Goal: Communication & Community: Ask a question

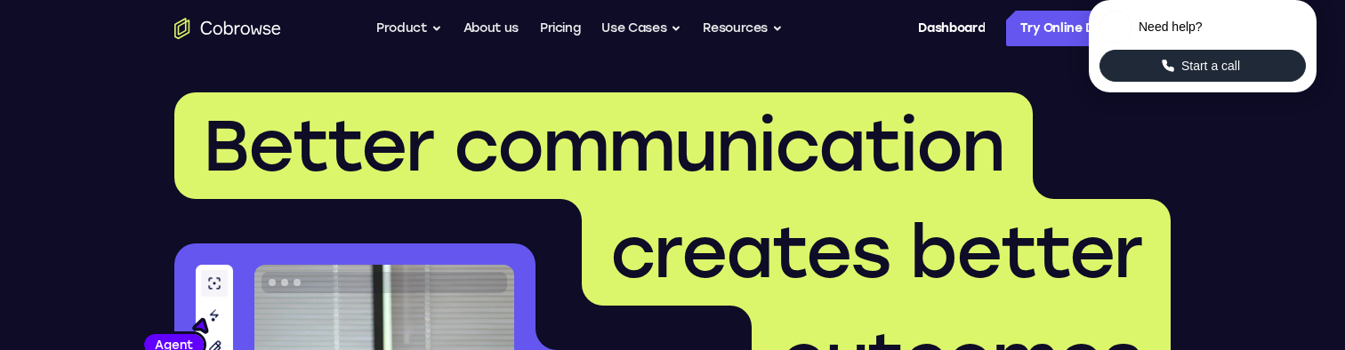
click at [1256, 82] on button "Start a call" at bounding box center [1202, 66] width 206 height 32
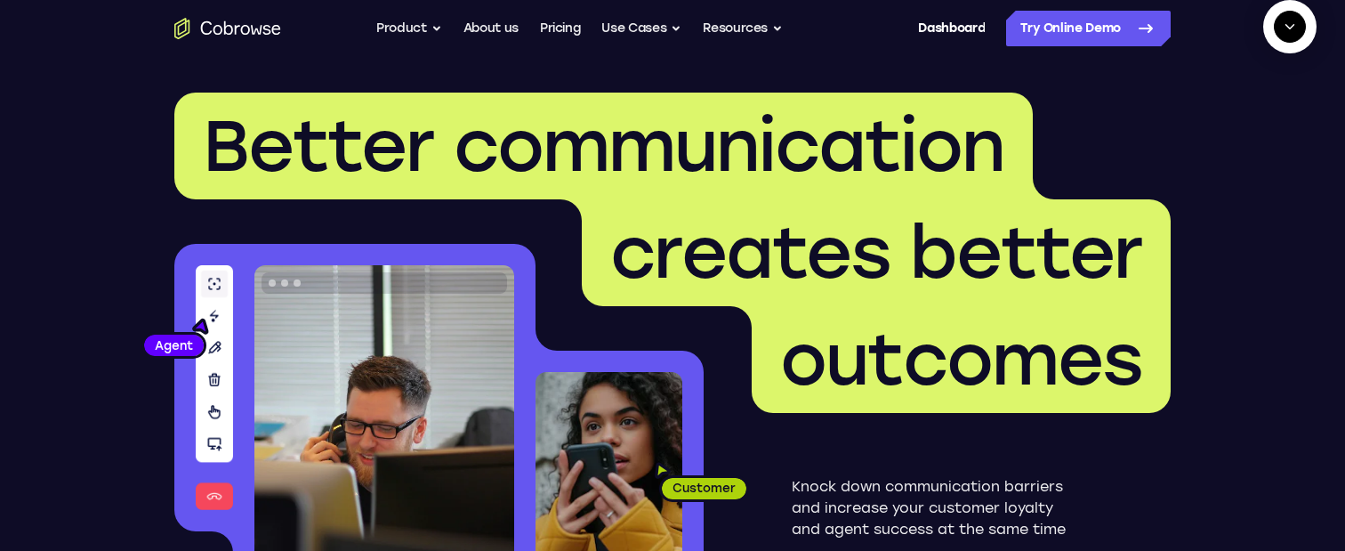
click at [1278, 80] on icon "Start a call" at bounding box center [1290, 68] width 24 height 24
click at [1244, 117] on span "New call" at bounding box center [1264, 109] width 58 height 18
click at [1263, 125] on textarea "Text message input" at bounding box center [1285, 109] width 44 height 32
type textarea "add a team member"
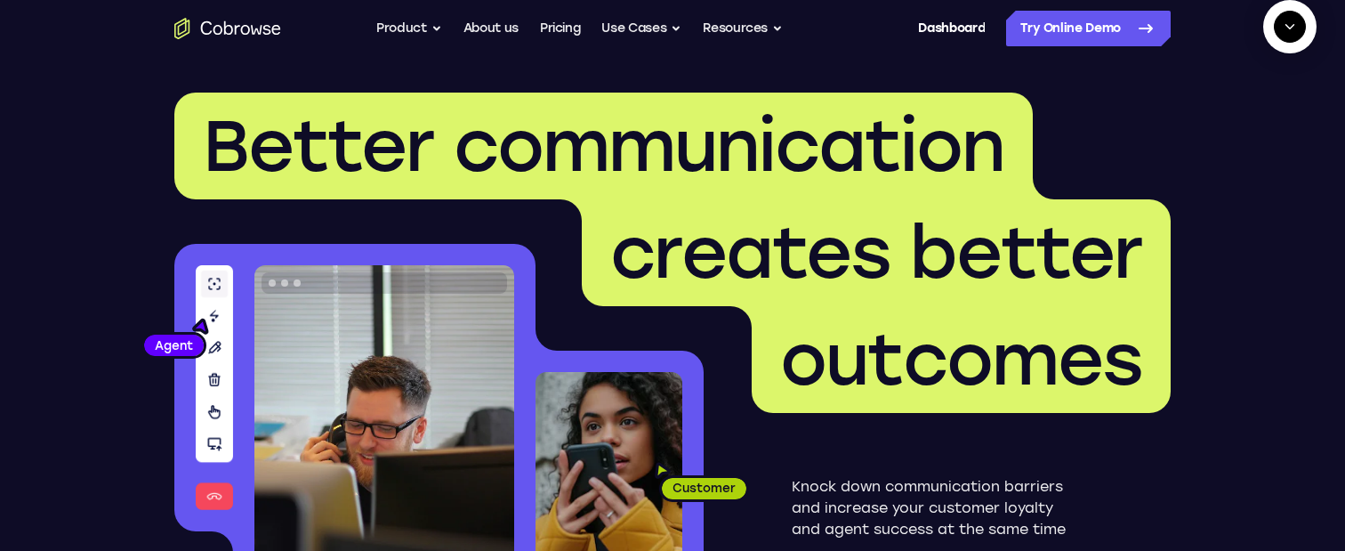
click at [1263, 125] on textarea "Text message input" at bounding box center [1285, 109] width 44 height 32
type textarea "sure"
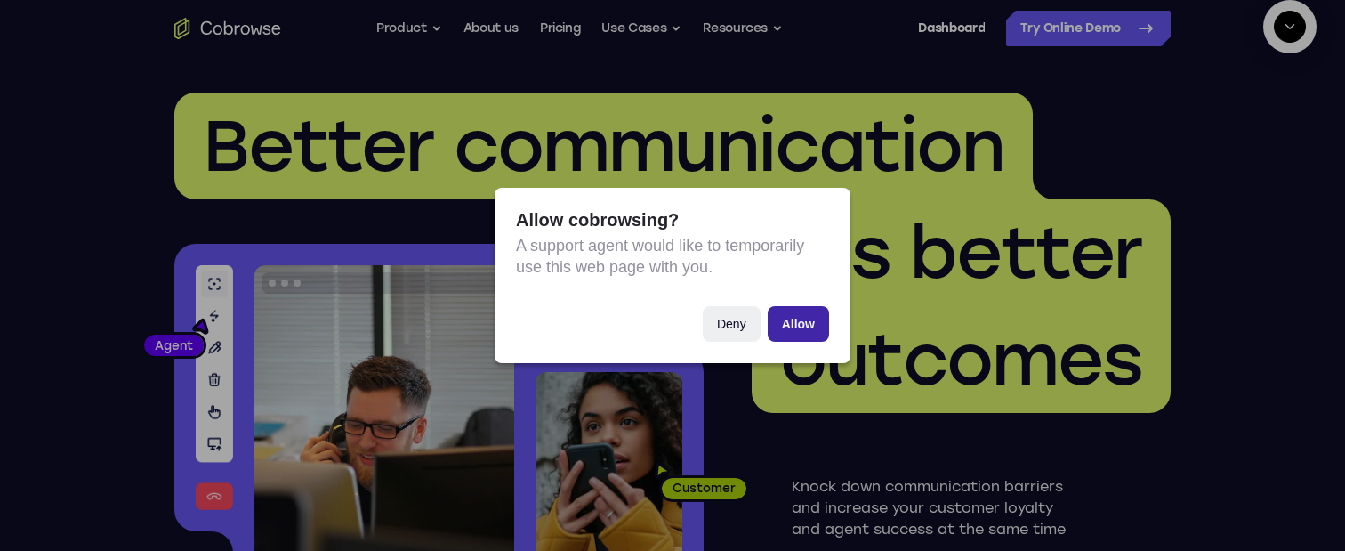
click at [802, 320] on button "Allow" at bounding box center [798, 324] width 61 height 36
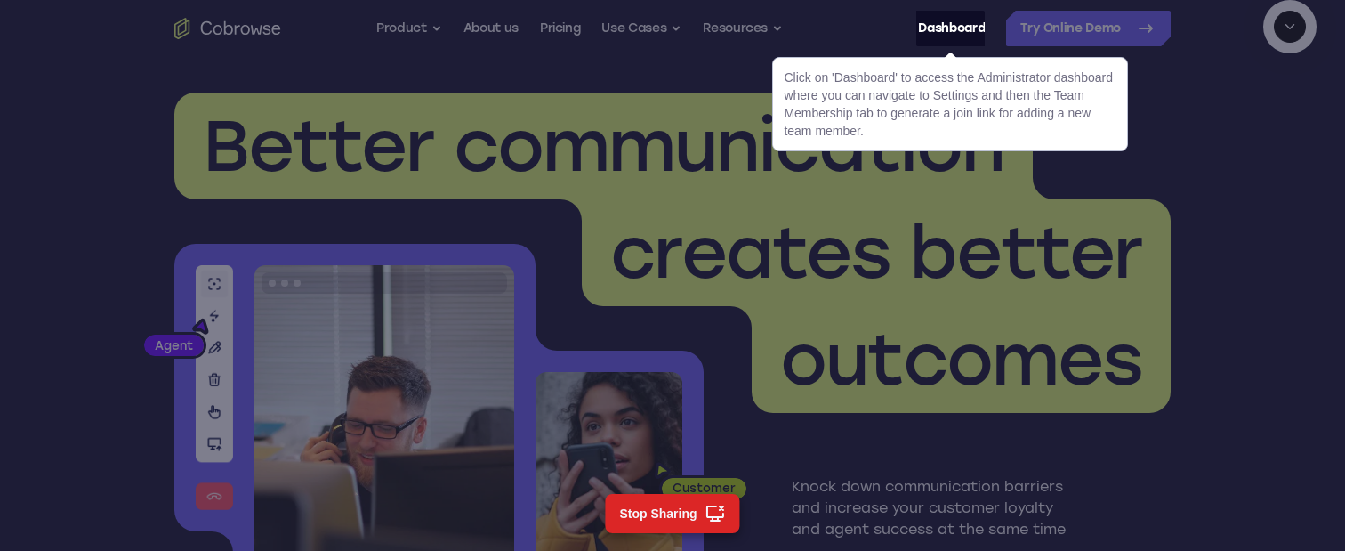
scroll to position [439, 0]
click at [944, 36] on link "Dashboard" at bounding box center [951, 29] width 67 height 36
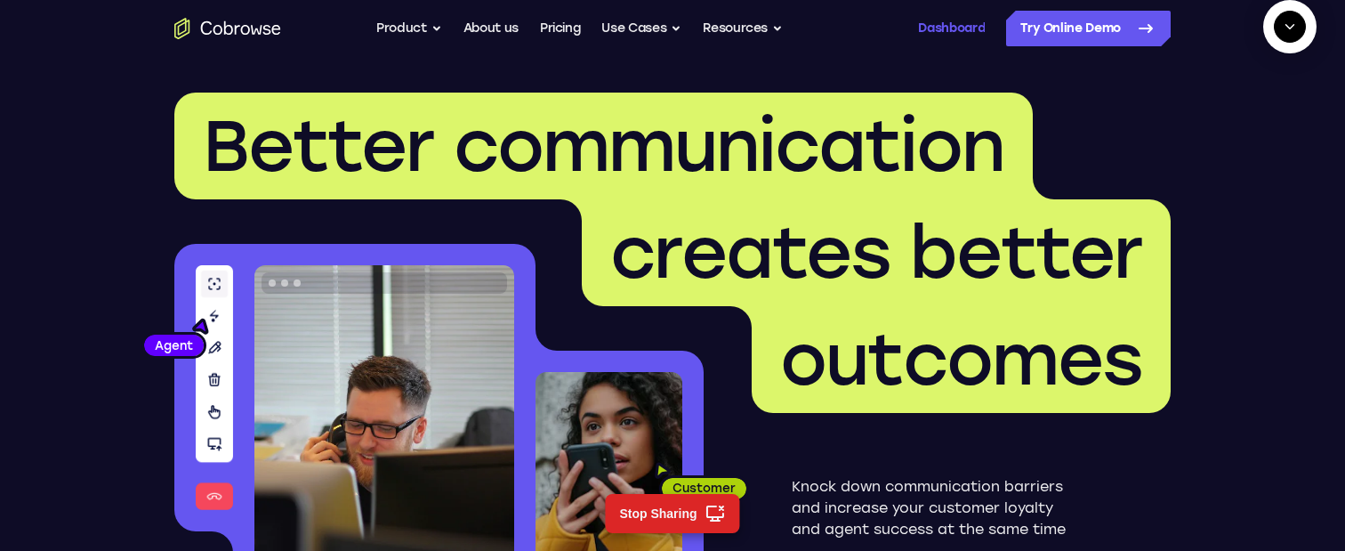
scroll to position [463, 0]
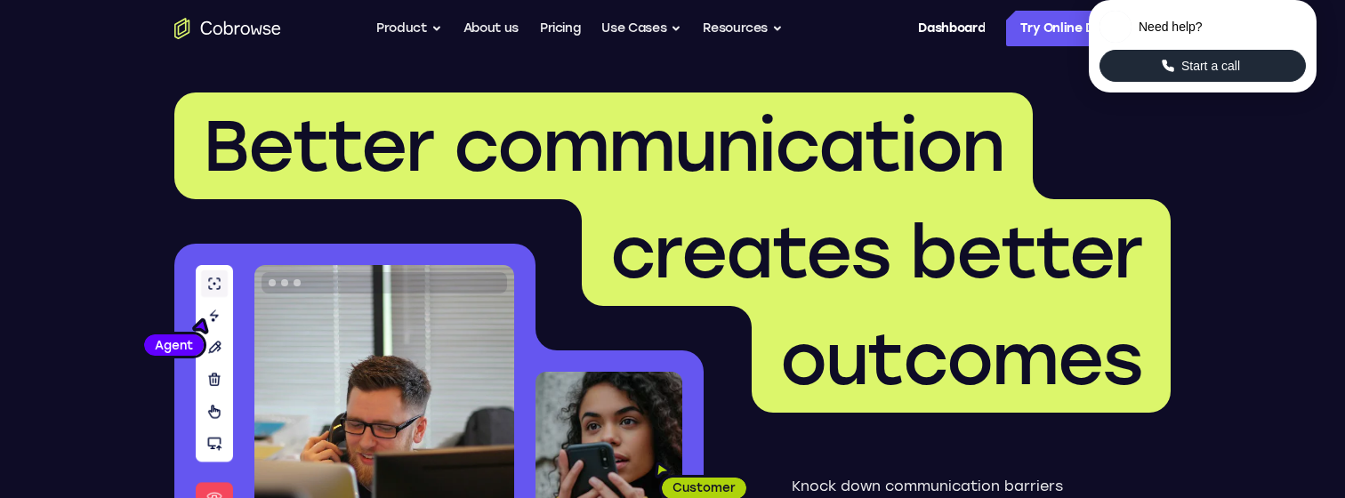
click at [1149, 82] on button "Start a call" at bounding box center [1202, 66] width 206 height 32
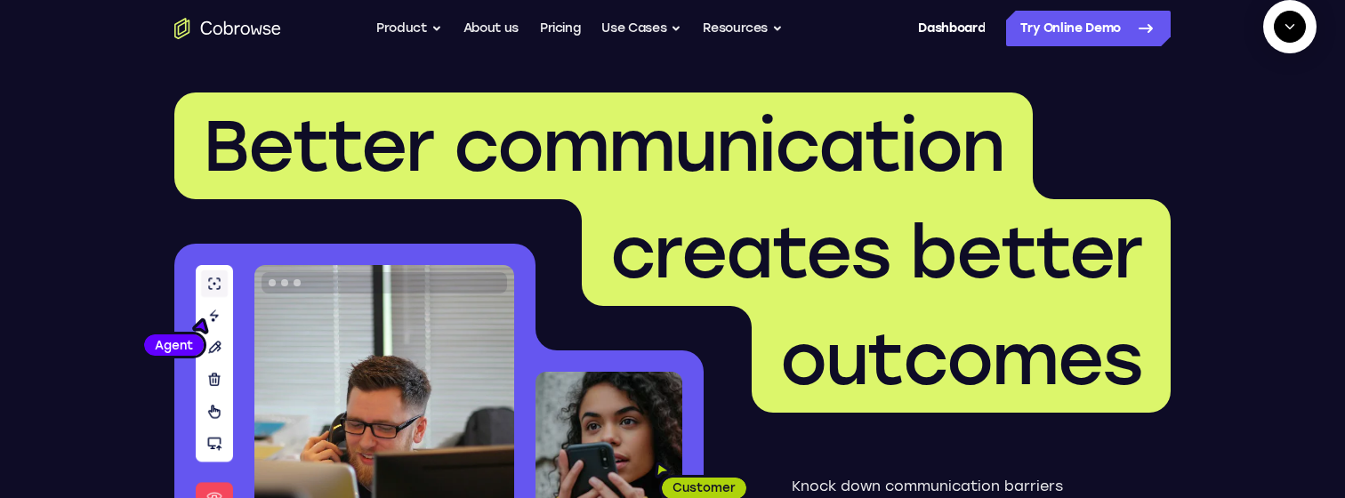
click at [1260, 97] on div at bounding box center [1289, 67] width 59 height 59
click at [1266, 92] on button "Start a call" at bounding box center [1290, 68] width 48 height 48
click at [1263, 125] on textarea "Text message input" at bounding box center [1285, 109] width 44 height 32
type textarea "add a team member"
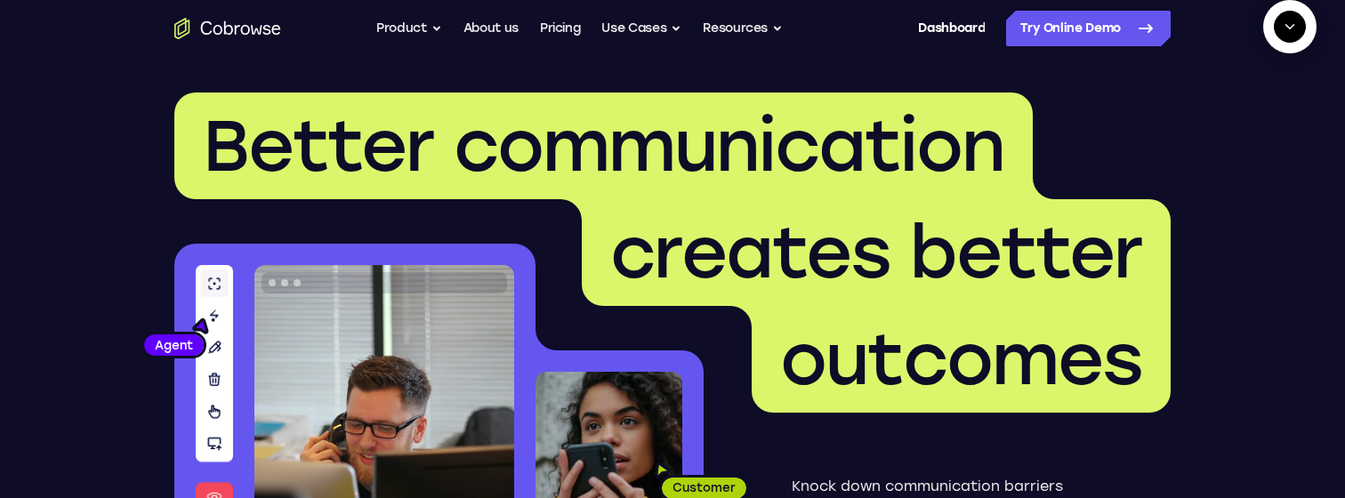
type textarea "yes"
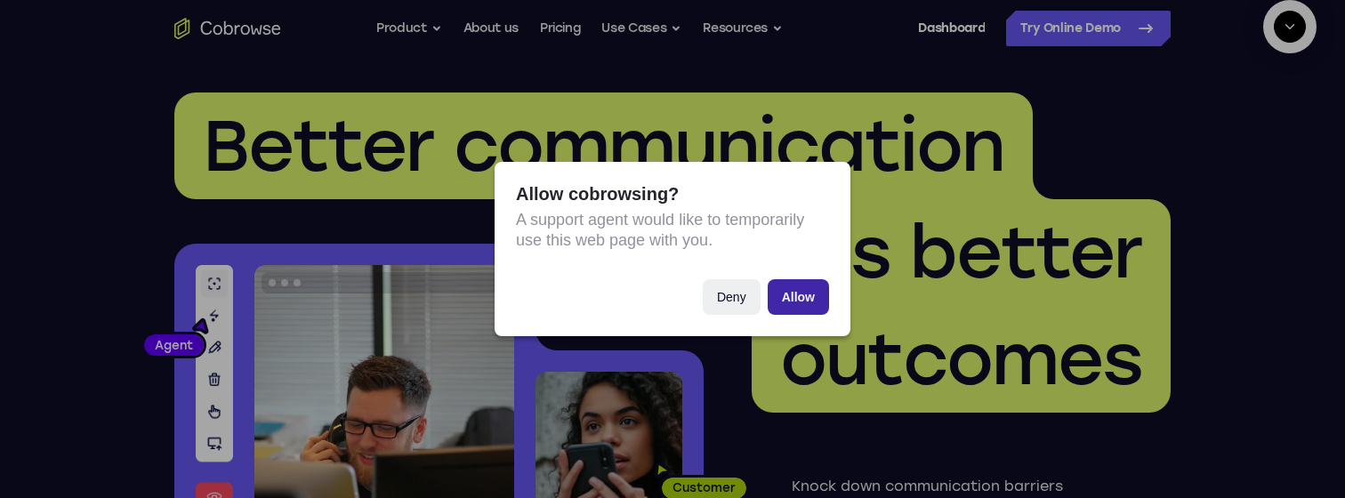
click at [797, 299] on button "Allow" at bounding box center [798, 297] width 61 height 36
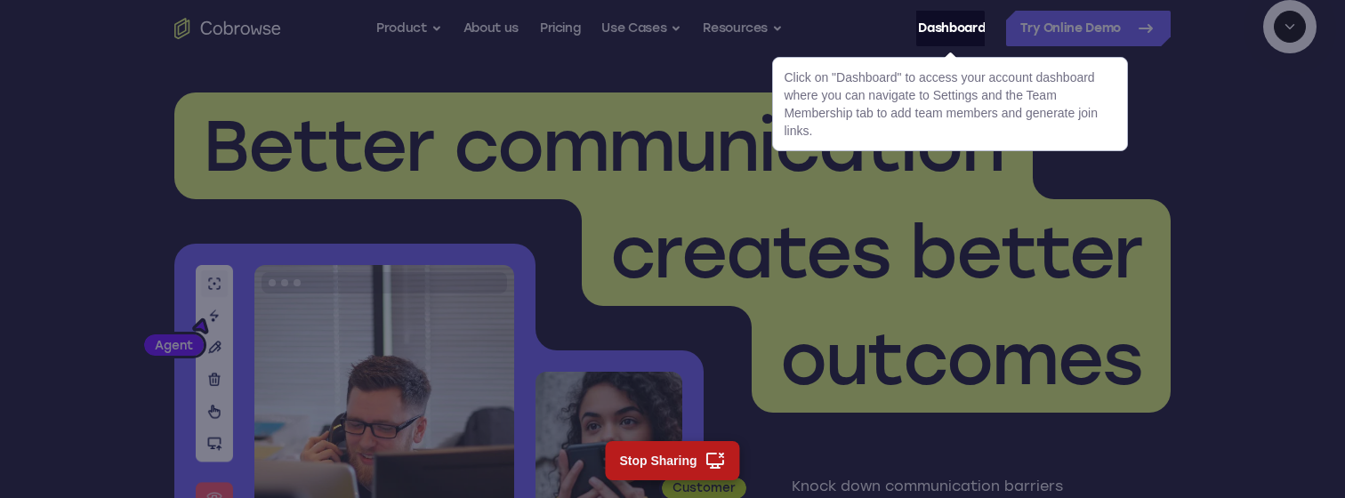
scroll to position [342, 0]
click at [944, 19] on link "Dashboard" at bounding box center [951, 29] width 67 height 36
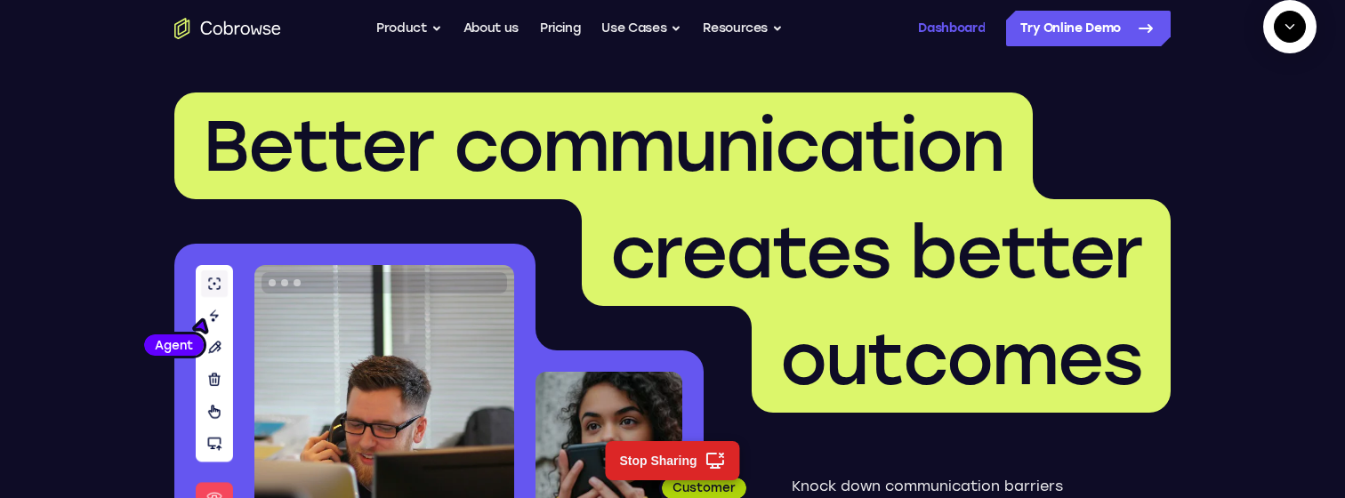
scroll to position [396, 0]
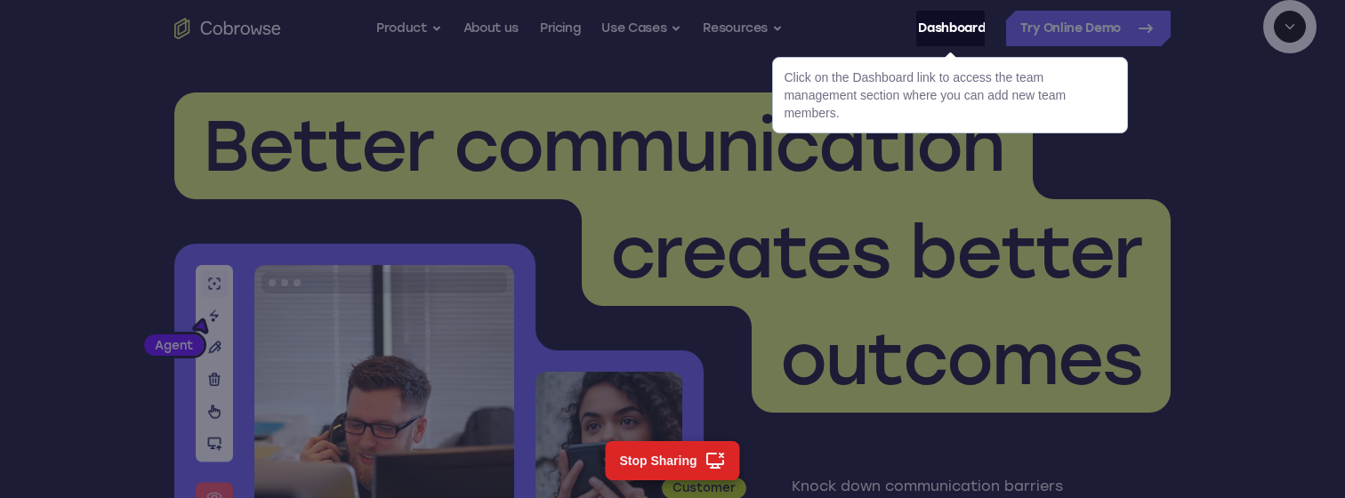
click at [915, 226] on span "creates better" at bounding box center [876, 252] width 532 height 85
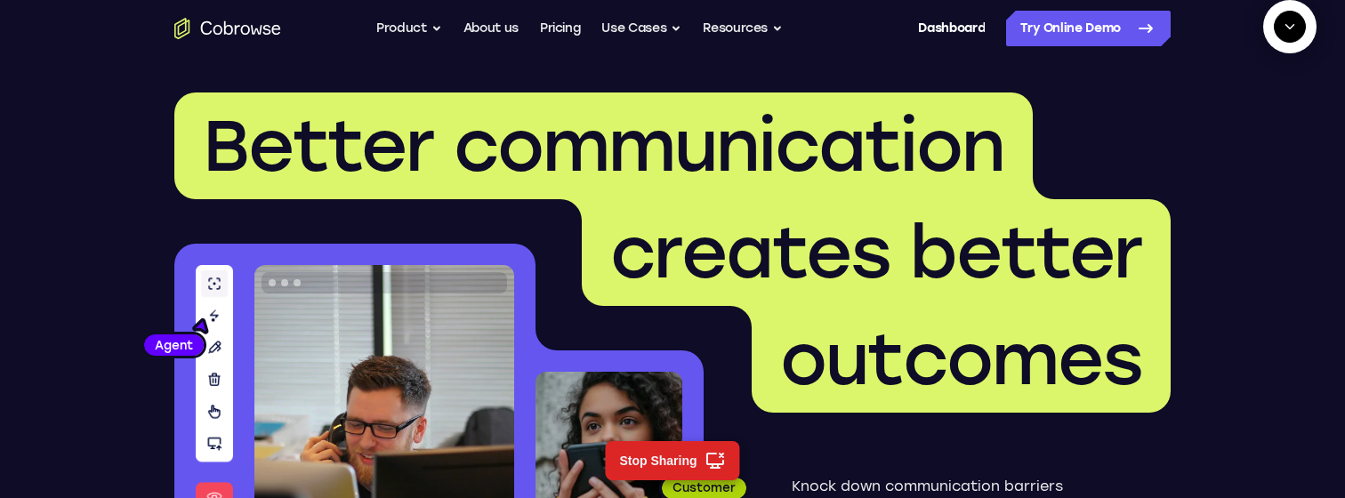
click at [1295, 125] on button "End" at bounding box center [1286, 109] width 32 height 32
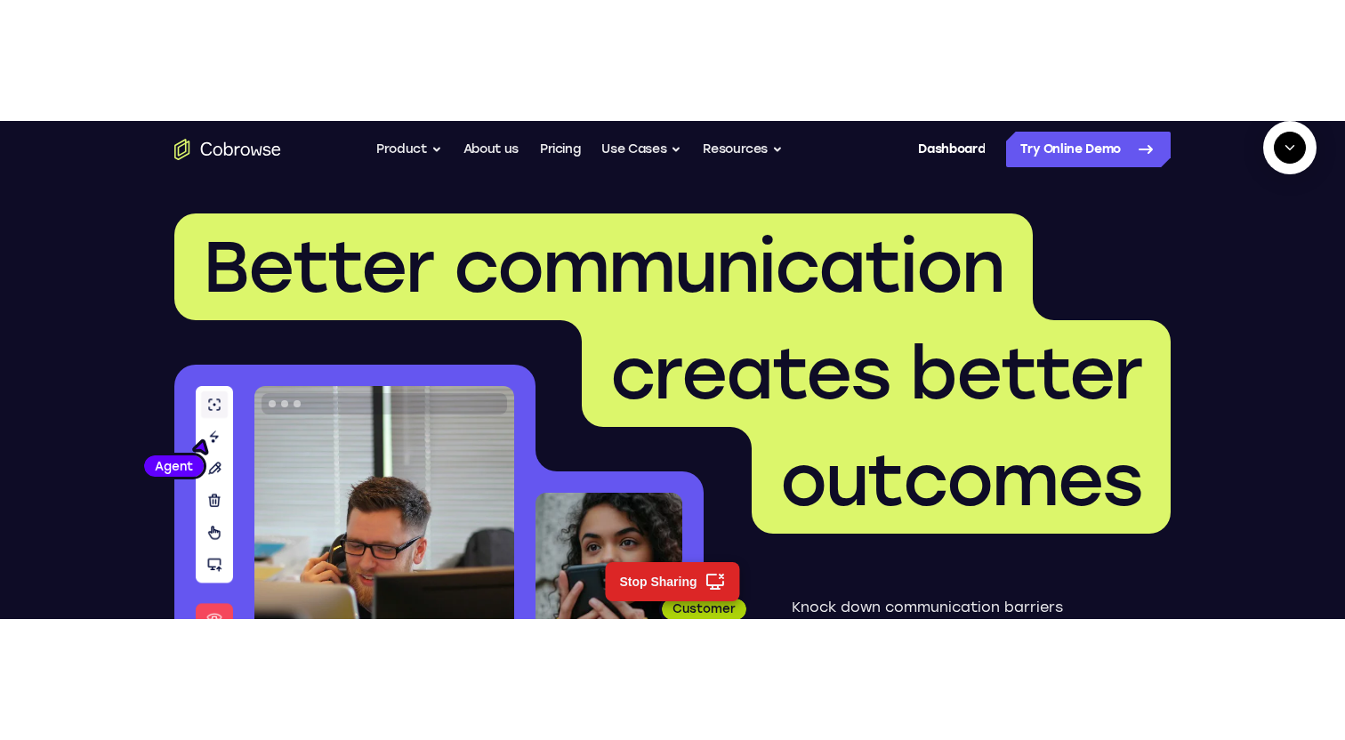
scroll to position [843, 0]
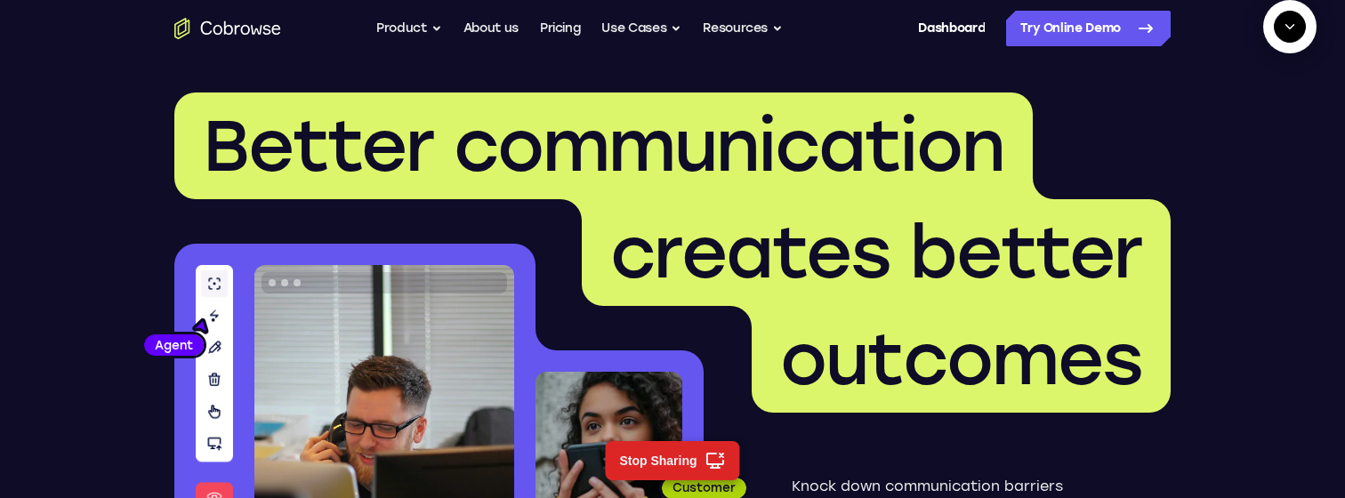
click at [493, 147] on span "Better communication" at bounding box center [603, 145] width 801 height 85
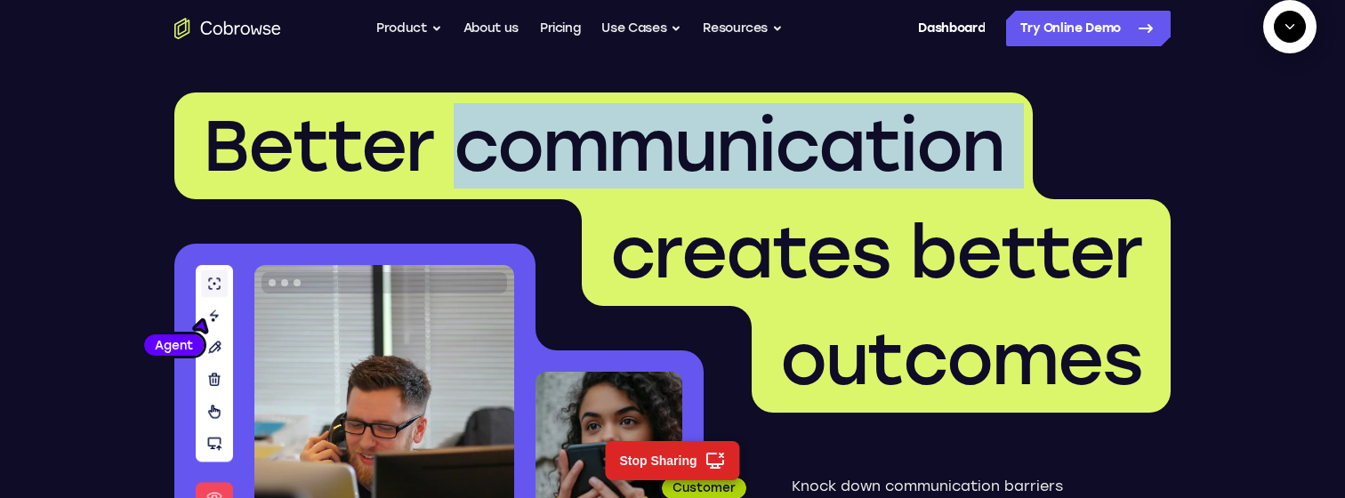
click at [493, 147] on span "Better communication" at bounding box center [603, 145] width 801 height 85
click at [657, 152] on span "Better communication" at bounding box center [603, 145] width 801 height 85
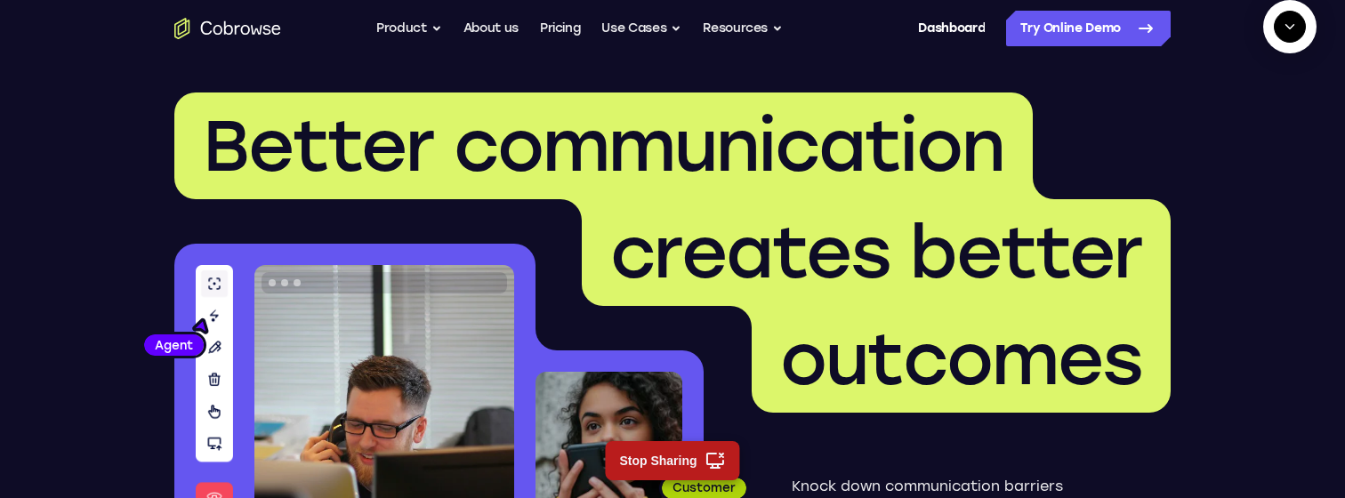
click at [703, 457] on button "Stop Sharing" at bounding box center [672, 460] width 134 height 39
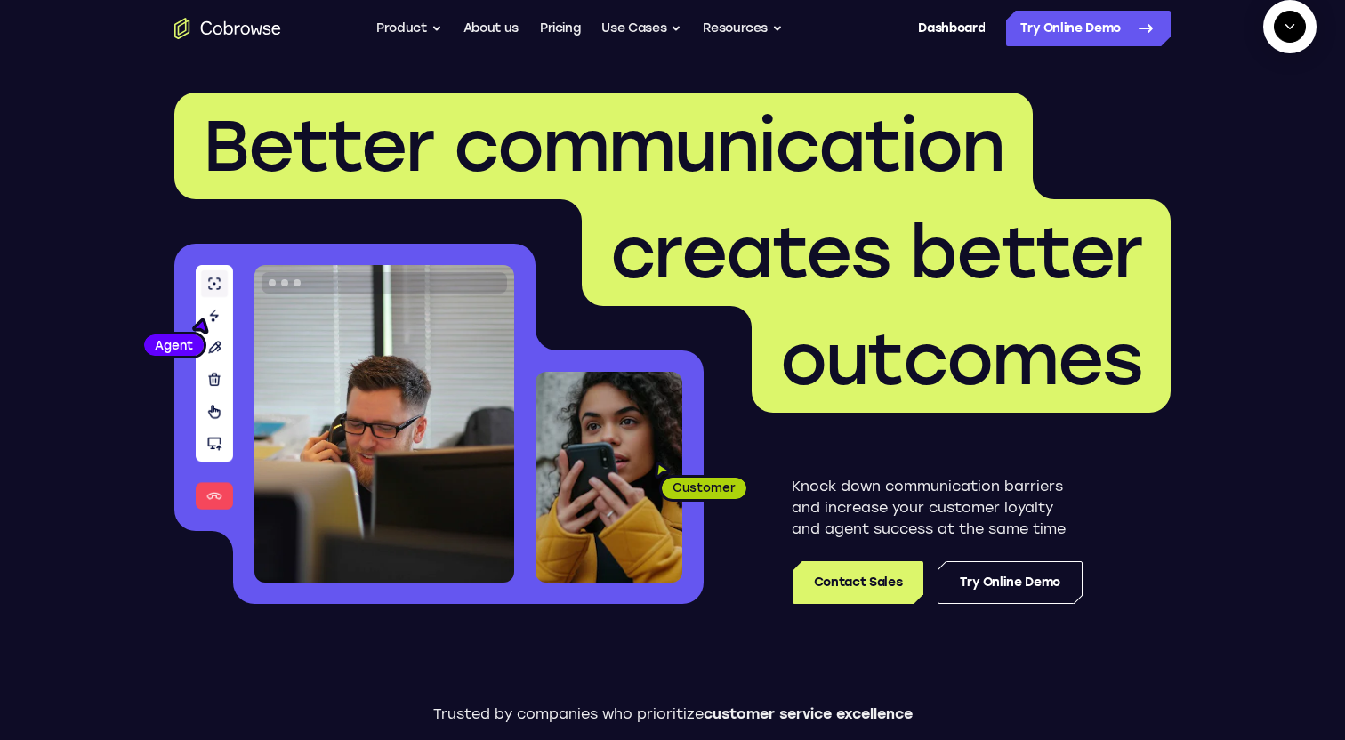
scroll to position [724, 0]
click at [1292, 35] on icon "Collapse" at bounding box center [1290, 27] width 16 height 16
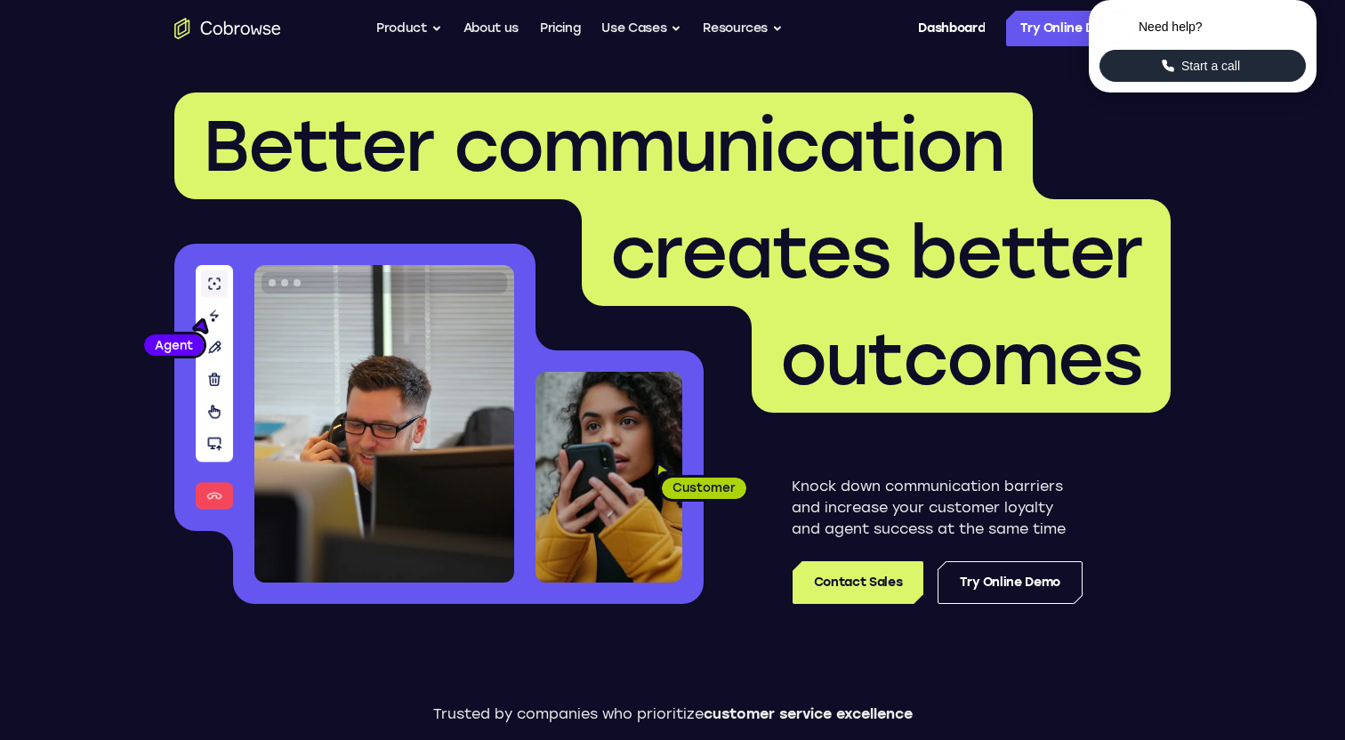
click at [1222, 75] on span "Start a call" at bounding box center [1210, 66] width 69 height 18
click at [1224, 75] on span "Start a call" at bounding box center [1210, 66] width 69 height 18
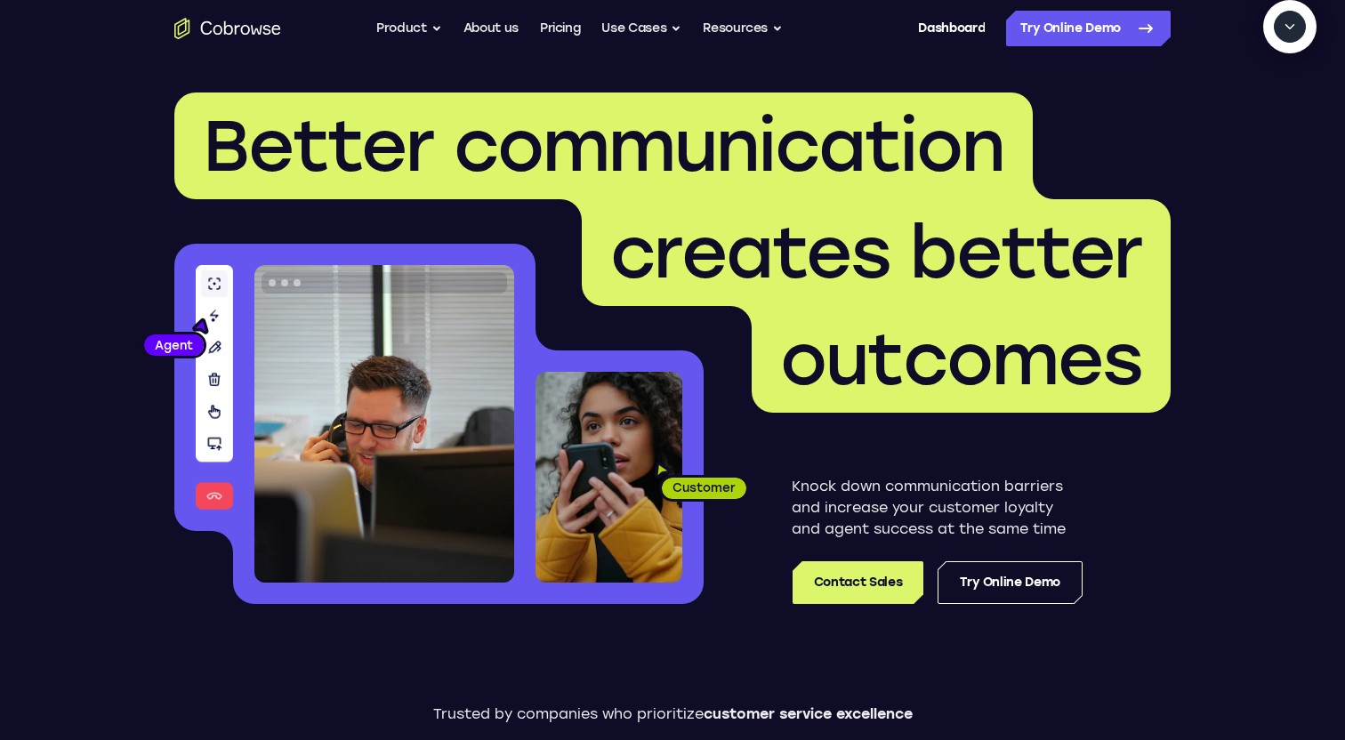
click at [1292, 29] on icon "Collapse" at bounding box center [1290, 27] width 8 height 4
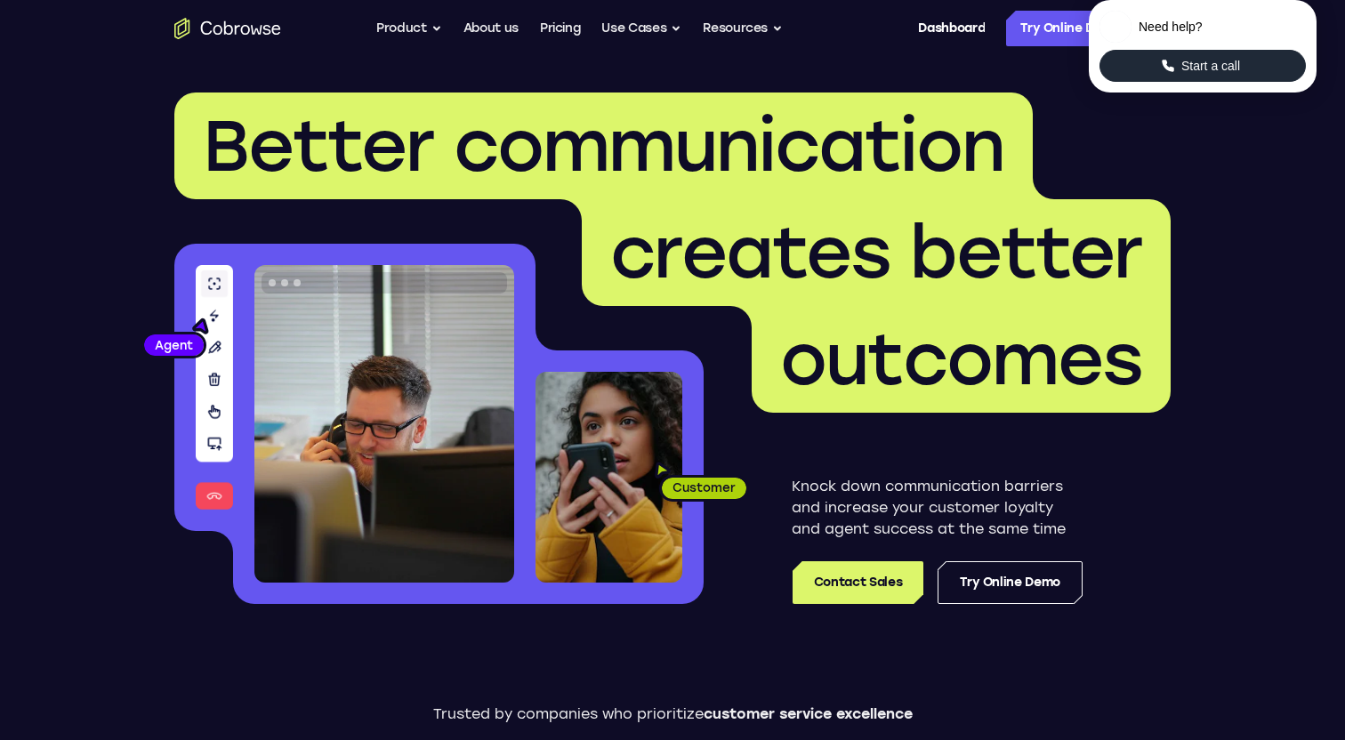
click at [932, 83] on header "Better communication creates better outcomes Customer Agent Agent Knock down co…" at bounding box center [672, 355] width 1139 height 597
click at [822, 166] on span "Better communication" at bounding box center [603, 145] width 801 height 85
click at [1212, 75] on span "Start a call" at bounding box center [1210, 66] width 69 height 18
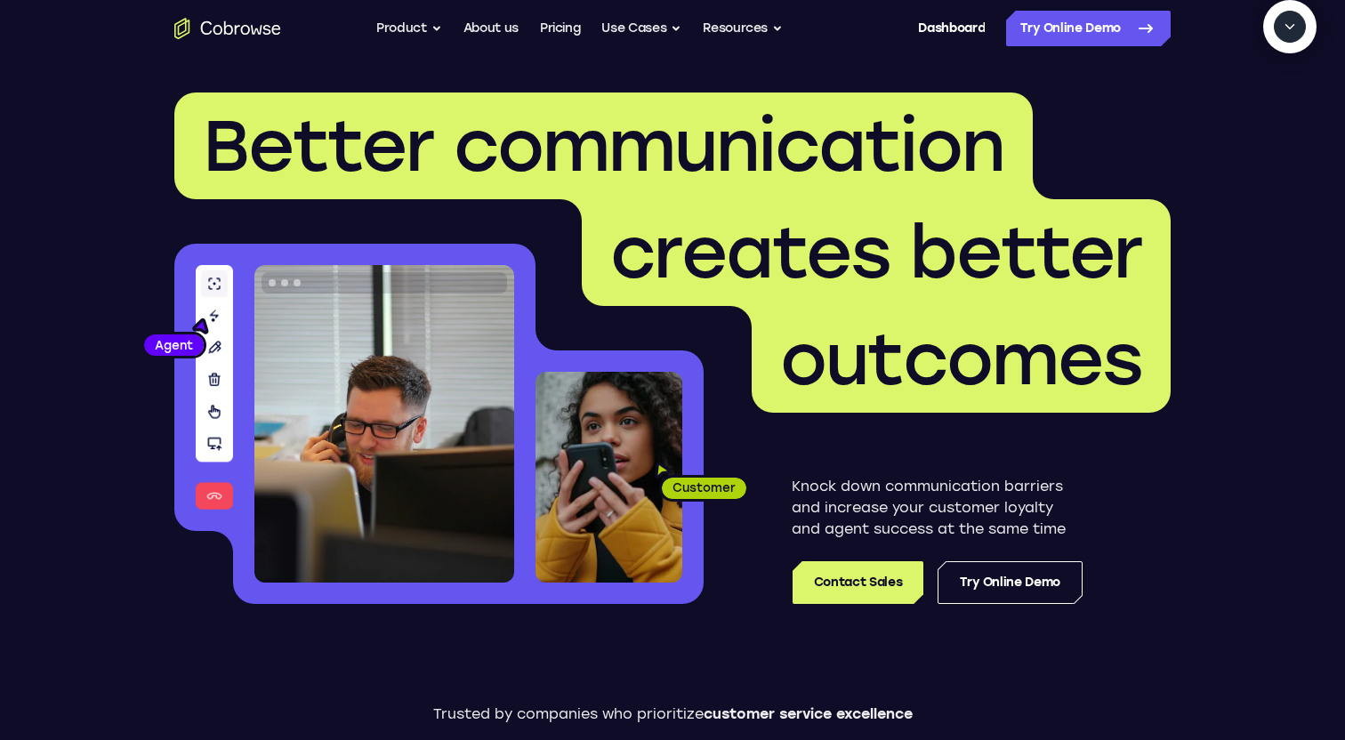
click at [1278, 80] on icon "Start a call" at bounding box center [1290, 68] width 24 height 24
click at [1263, 125] on textarea "Text message input" at bounding box center [1285, 109] width 44 height 32
type textarea "add a team member"
type textarea "yes"
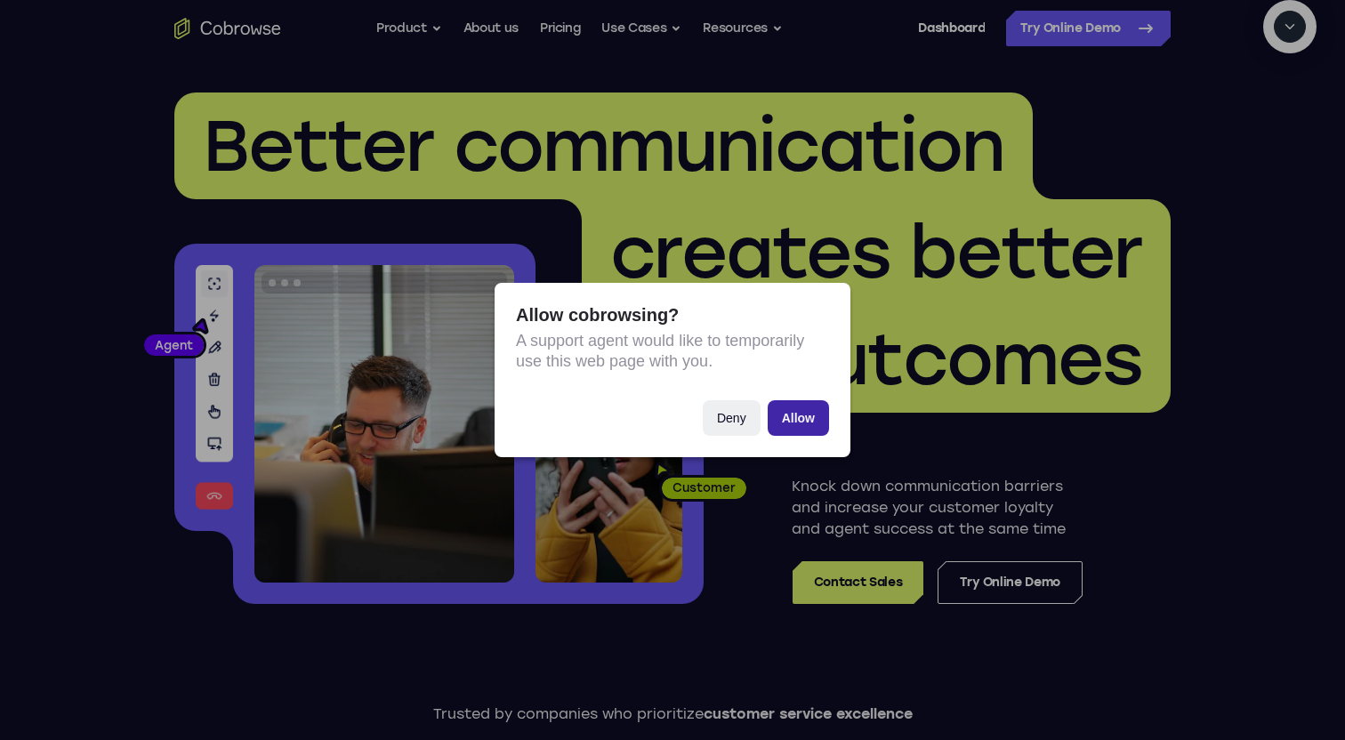
click at [795, 420] on button "Allow" at bounding box center [798, 418] width 61 height 36
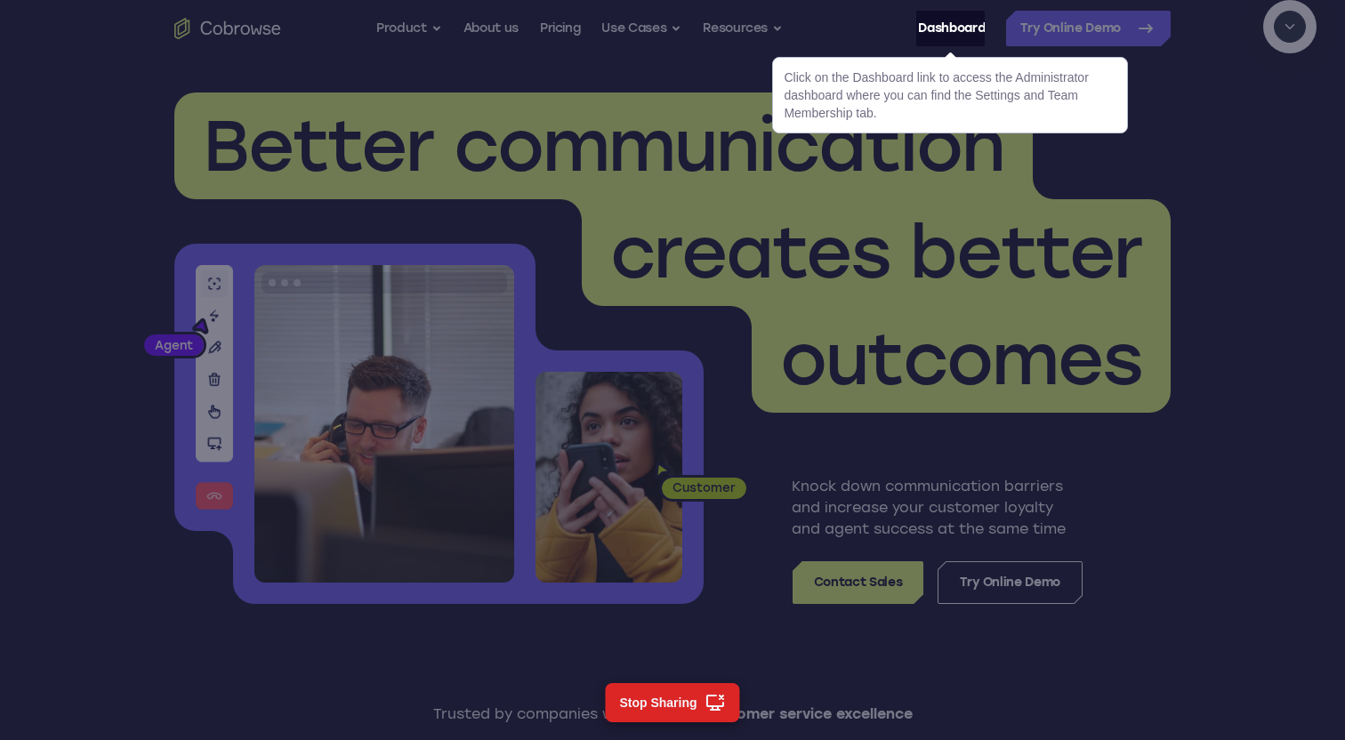
scroll to position [258, 0]
click at [960, 23] on link "Dashboard" at bounding box center [951, 29] width 67 height 36
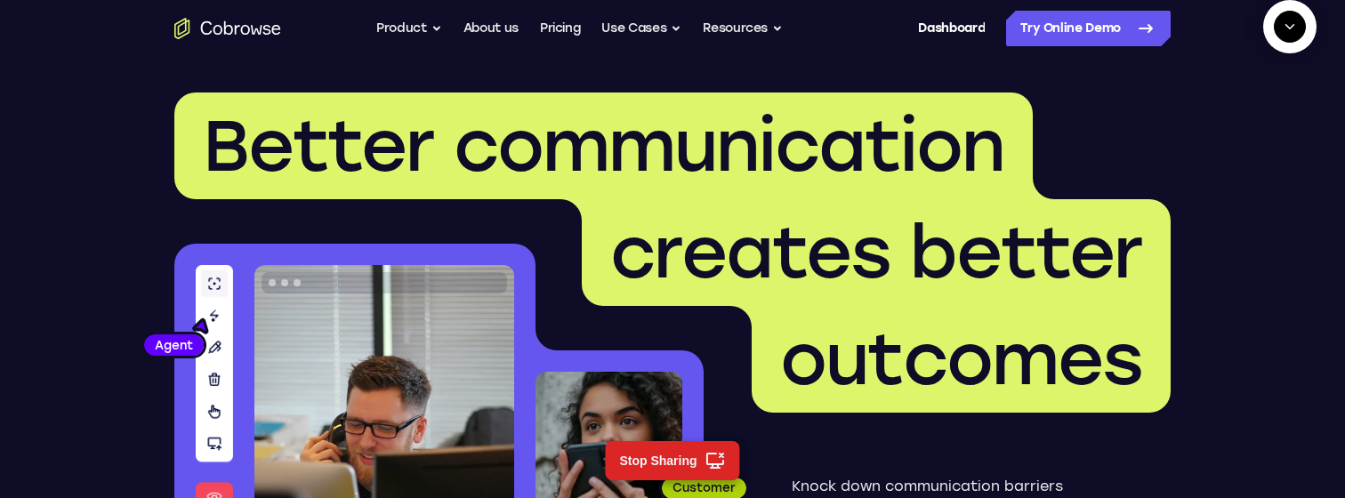
scroll to position [1213, 0]
click at [1292, 35] on icon "Collapse" at bounding box center [1290, 27] width 16 height 16
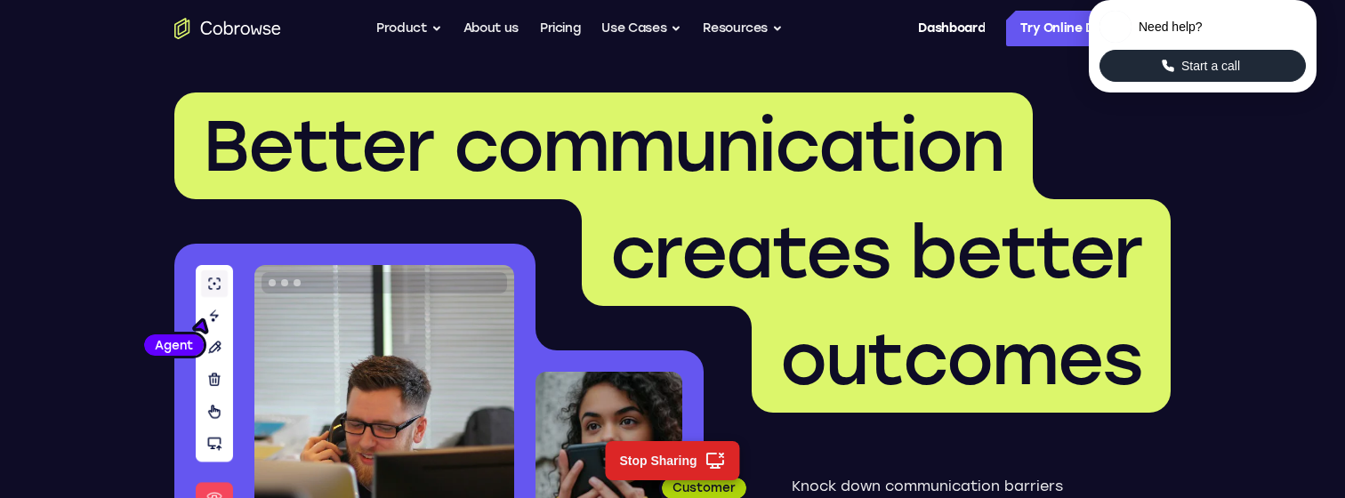
click at [1228, 75] on span "Start a call" at bounding box center [1210, 66] width 69 height 18
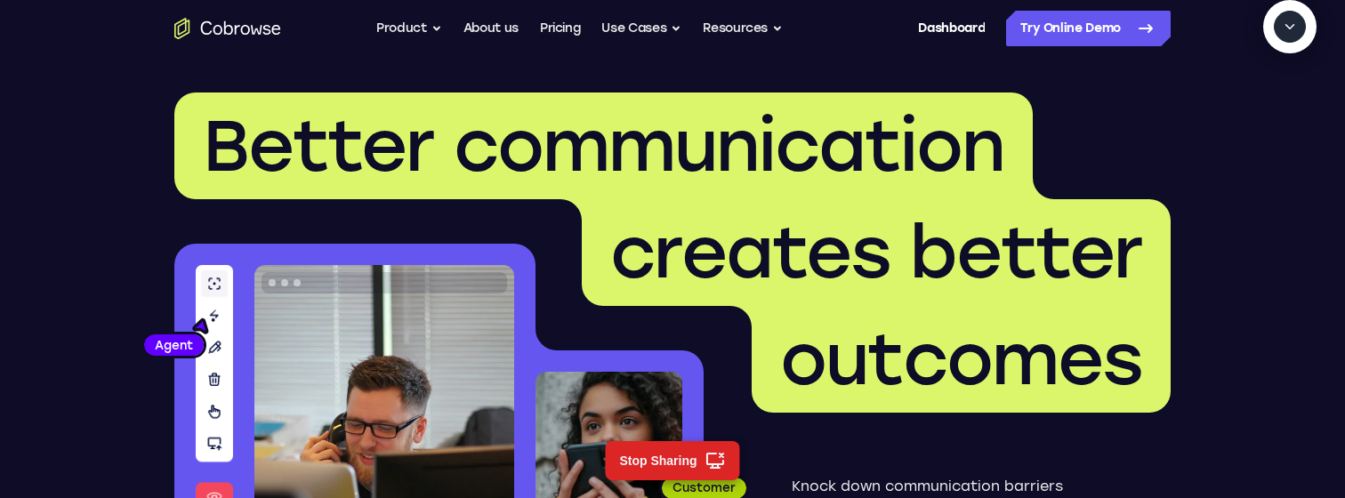
click at [1288, 35] on icon "Collapse" at bounding box center [1290, 27] width 16 height 16
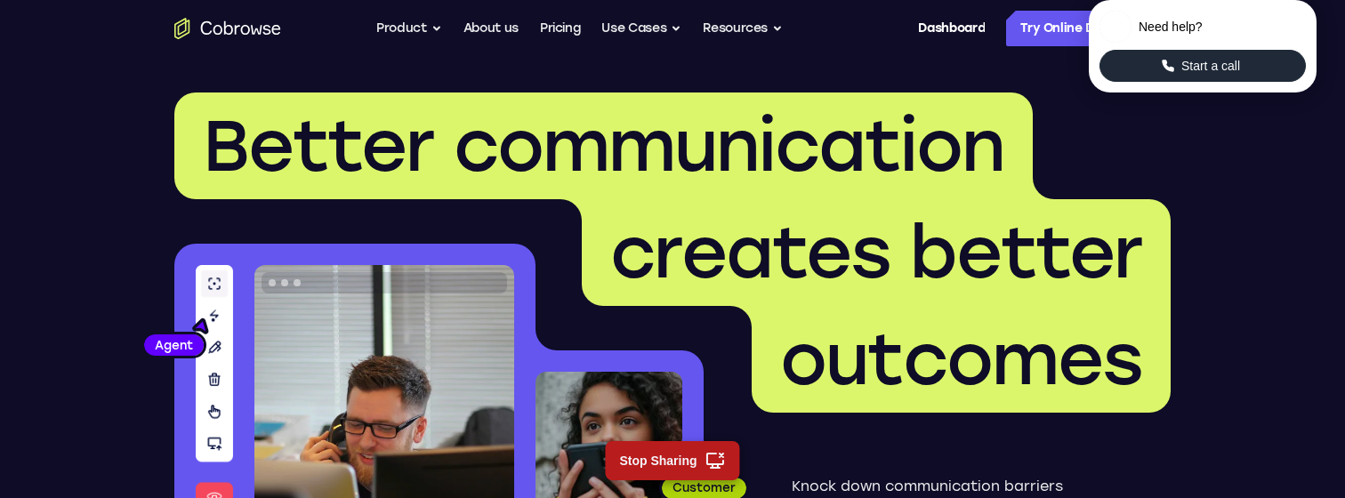
click at [639, 463] on button "Stop Sharing" at bounding box center [672, 460] width 134 height 39
click at [1147, 82] on button "Start a call" at bounding box center [1202, 66] width 206 height 32
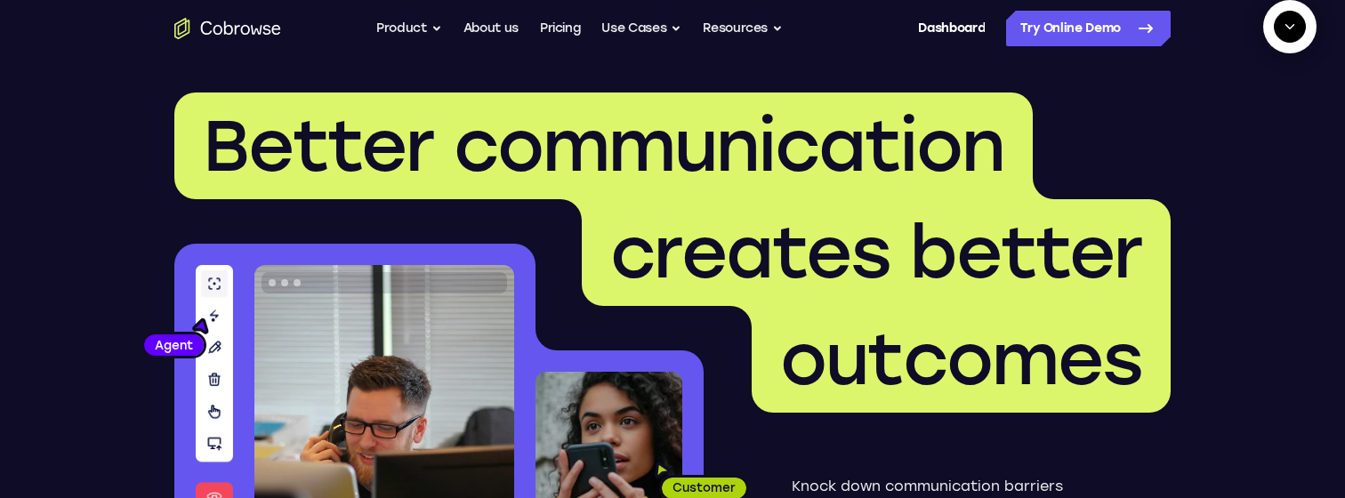
click at [1249, 125] on button "New call" at bounding box center [1255, 109] width 93 height 32
click at [1284, 115] on icon "End" at bounding box center [1287, 109] width 12 height 12
click at [1284, 117] on span "New call" at bounding box center [1264, 109] width 58 height 18
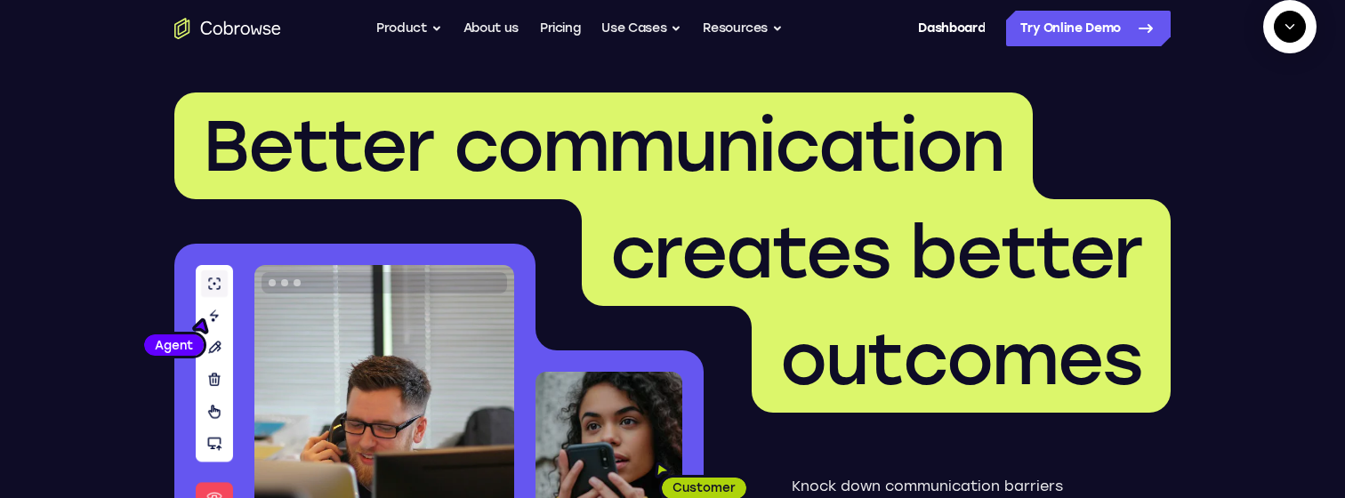
click at [1291, 35] on icon "Collapse" at bounding box center [1290, 27] width 16 height 16
click at [1249, 35] on icon "End" at bounding box center [1251, 27] width 16 height 16
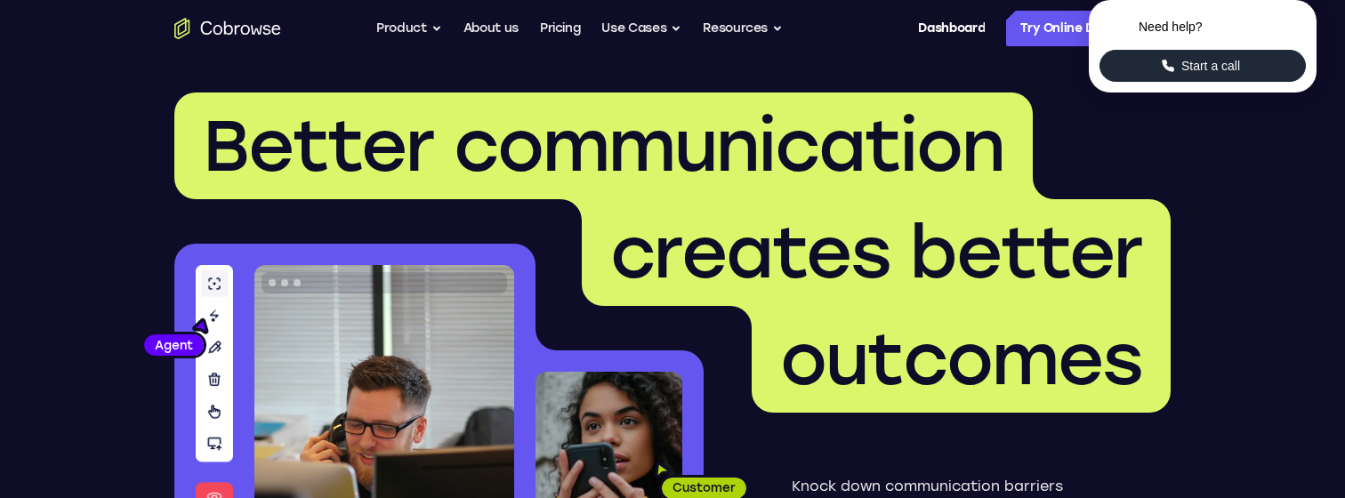
click at [1227, 75] on span "Start a call" at bounding box center [1210, 66] width 69 height 18
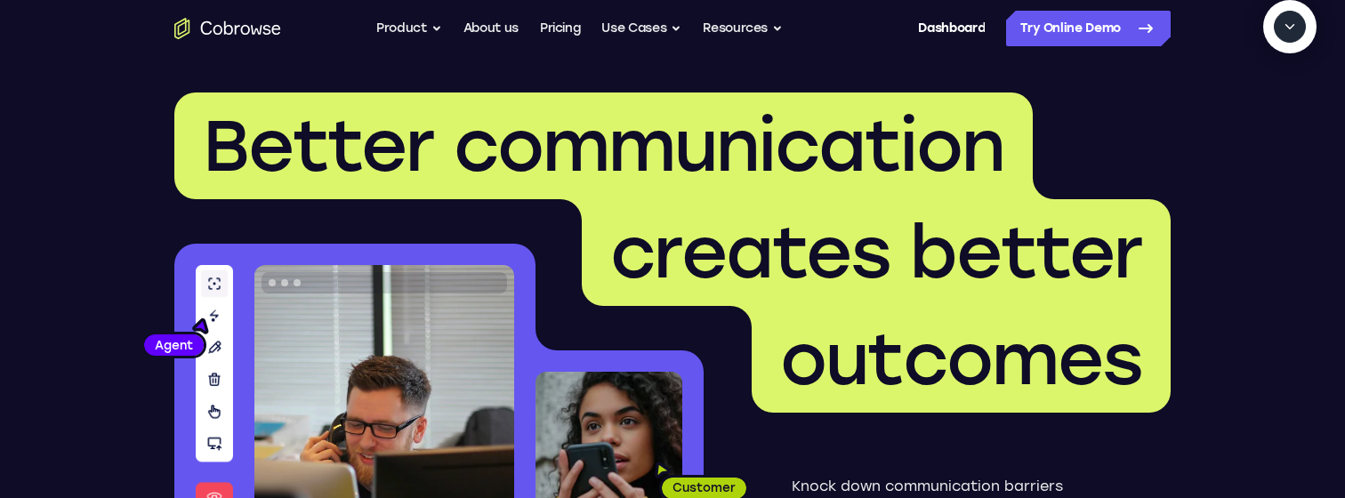
click at [1278, 80] on icon "Start a call" at bounding box center [1290, 68] width 24 height 24
click at [1263, 125] on textarea "Text message input" at bounding box center [1285, 109] width 44 height 32
type textarea "add a team member"
click at [1283, 115] on icon "End" at bounding box center [1287, 109] width 12 height 12
